Goal: Transaction & Acquisition: Purchase product/service

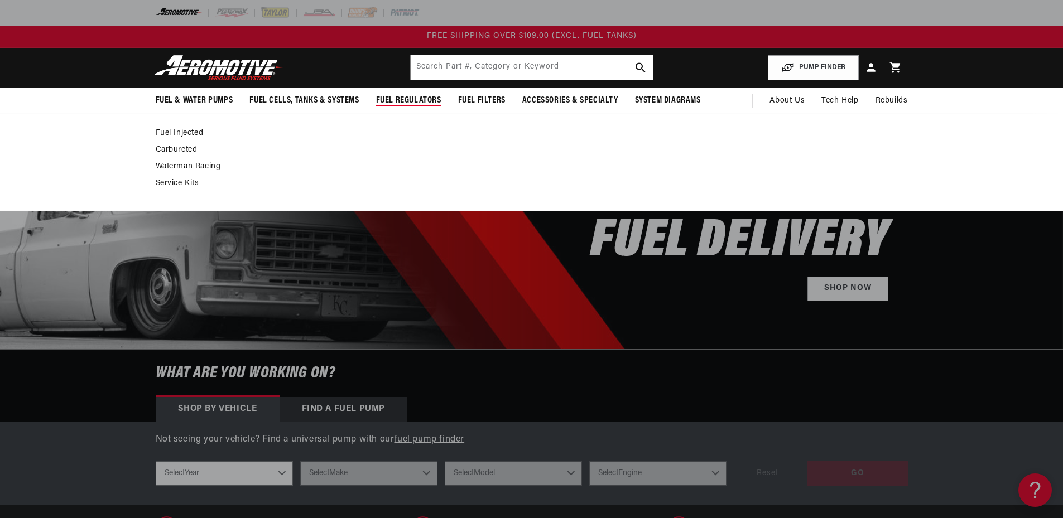
click at [173, 131] on link "Fuel Injected" at bounding box center [526, 133] width 741 height 10
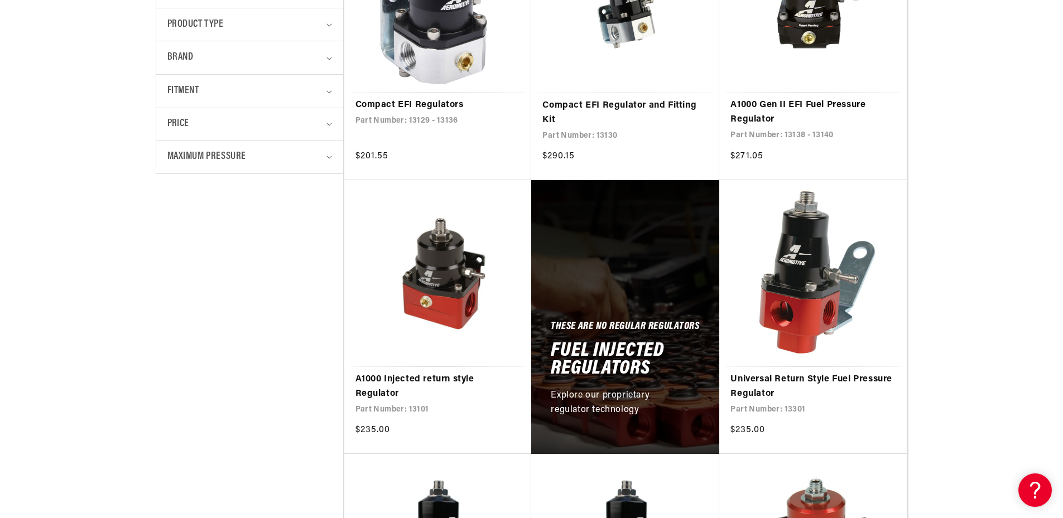
scroll to position [502, 0]
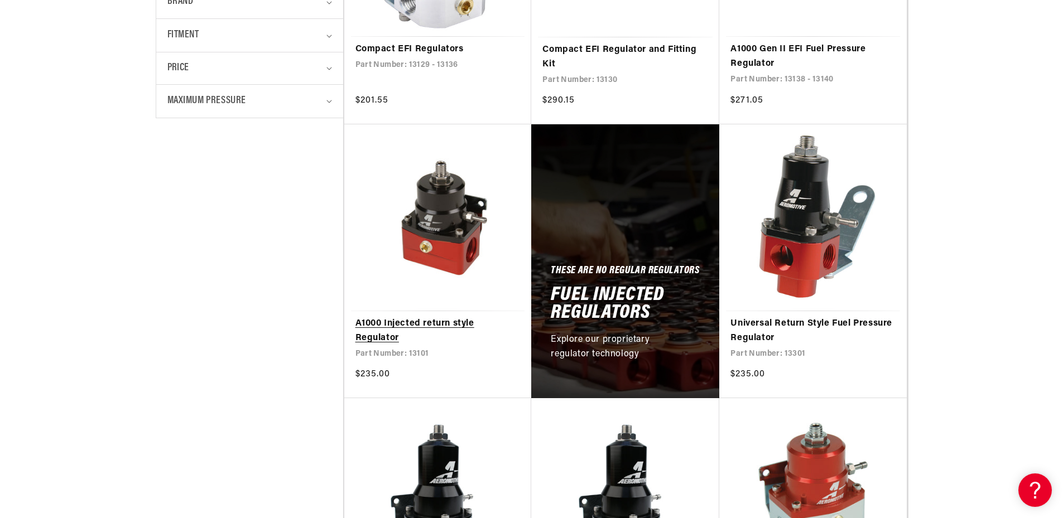
click at [419, 324] on link "A1000 Injected return style Regulator" at bounding box center [437, 331] width 165 height 28
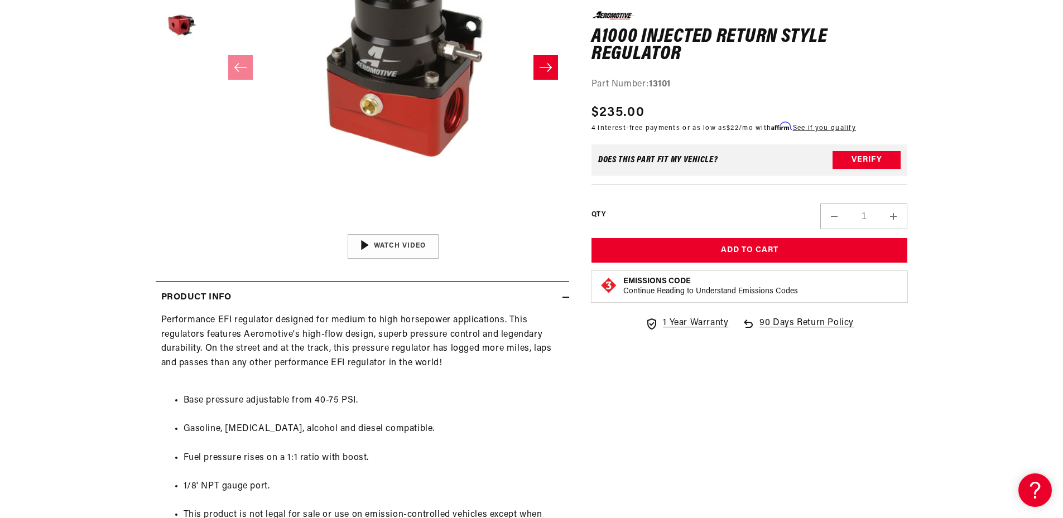
scroll to position [335, 0]
